Goal: Check status

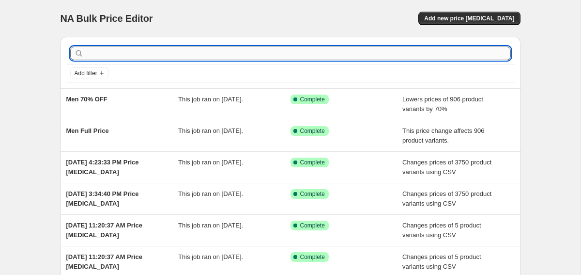
click at [221, 53] on input "text" at bounding box center [298, 54] width 425 height 14
type input "labou"
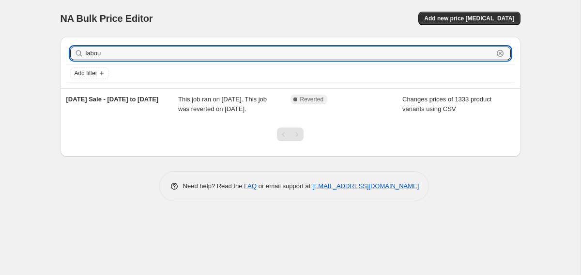
drag, startPoint x: 109, startPoint y: 53, endPoint x: 79, endPoint y: 53, distance: 29.6
click at [79, 53] on div "labou Clear" at bounding box center [290, 54] width 441 height 14
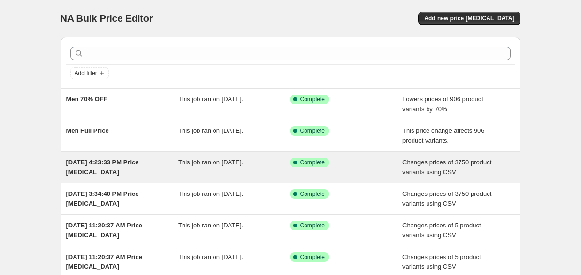
click at [91, 170] on span "[DATE] 4:23:33 PM Price [MEDICAL_DATA]" at bounding box center [102, 166] width 73 height 17
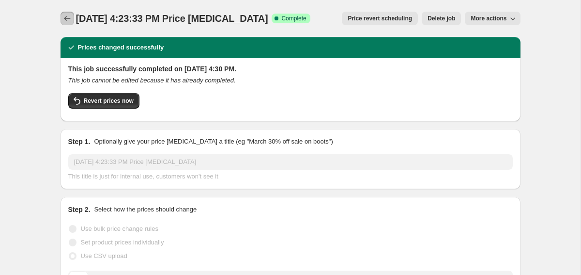
click at [63, 19] on icon "Price change jobs" at bounding box center [68, 19] width 10 height 10
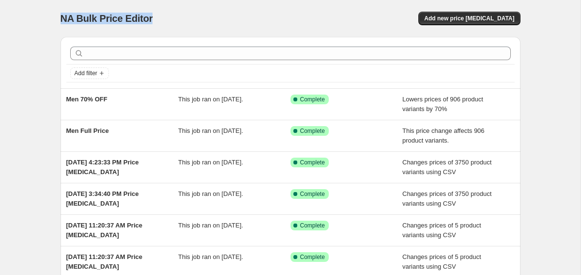
drag, startPoint x: 154, startPoint y: 19, endPoint x: 48, endPoint y: 17, distance: 105.6
click at [49, 17] on div "NA Bulk Price Editor. This page is ready NA Bulk Price Editor Add new price [ME…" at bounding box center [291, 249] width 484 height 499
copy span "NA Bulk Price Editor"
